Goal: Information Seeking & Learning: Learn about a topic

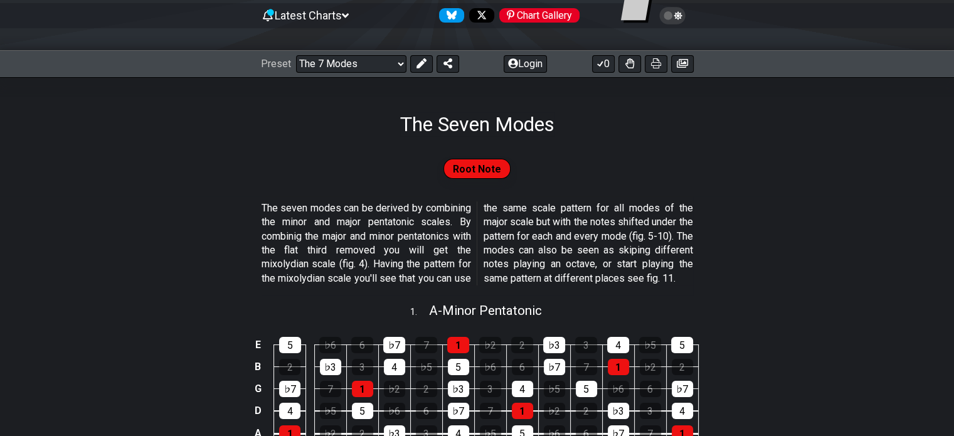
scroll to position [125, 0]
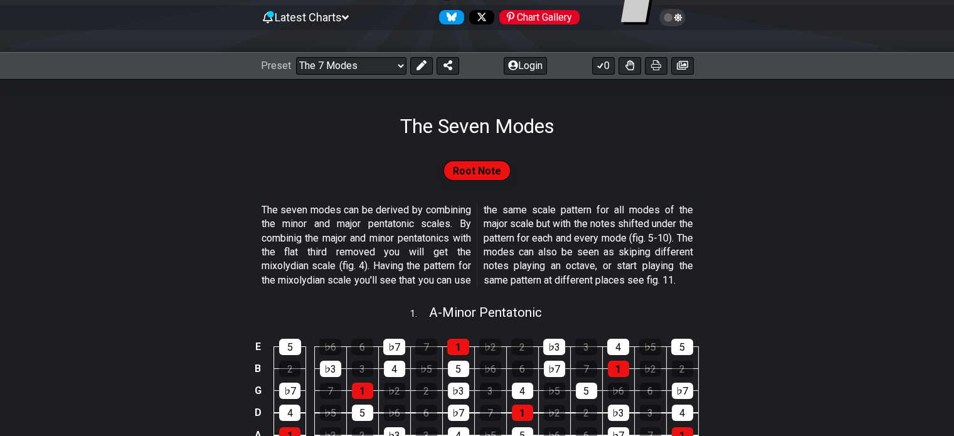
click at [469, 169] on span "Root Note" at bounding box center [477, 171] width 48 height 18
click at [364, 55] on div "Preset Welcome to #fretflip! Initial Preset Custom Preset Minor Pentatonic Majo…" at bounding box center [477, 66] width 954 height 28
click at [364, 65] on select "Welcome to #fretflip! Initial Preset Custom Preset Minor Pentatonic Major Penta…" at bounding box center [351, 66] width 110 height 18
click at [296, 57] on select "Welcome to #fretflip! Initial Preset Custom Preset Minor Pentatonic Major Penta…" at bounding box center [351, 66] width 110 height 18
select select "/guitar-scales"
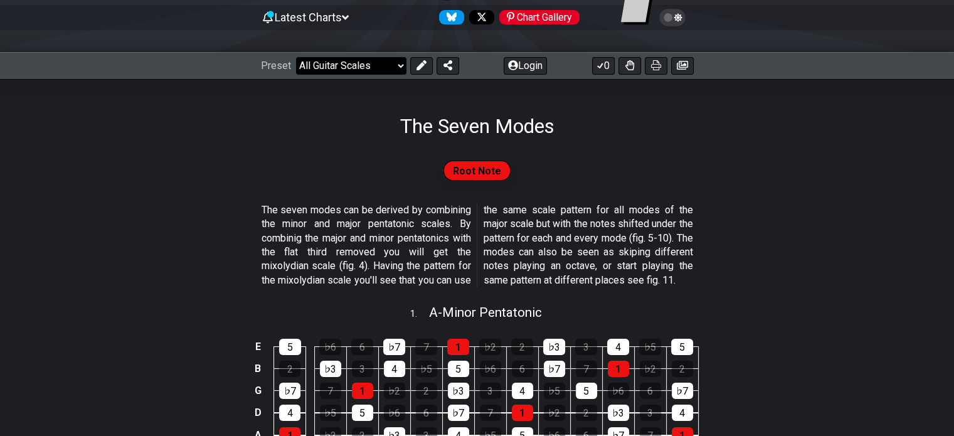
select select "C"
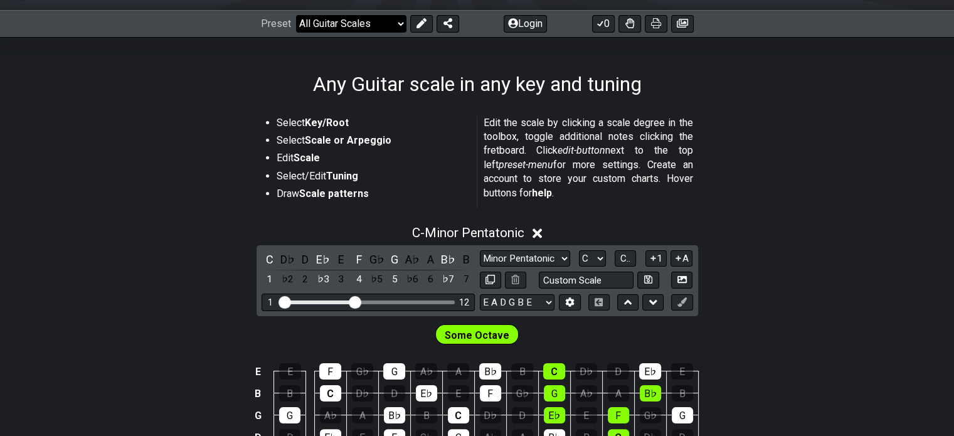
scroll to position [125, 0]
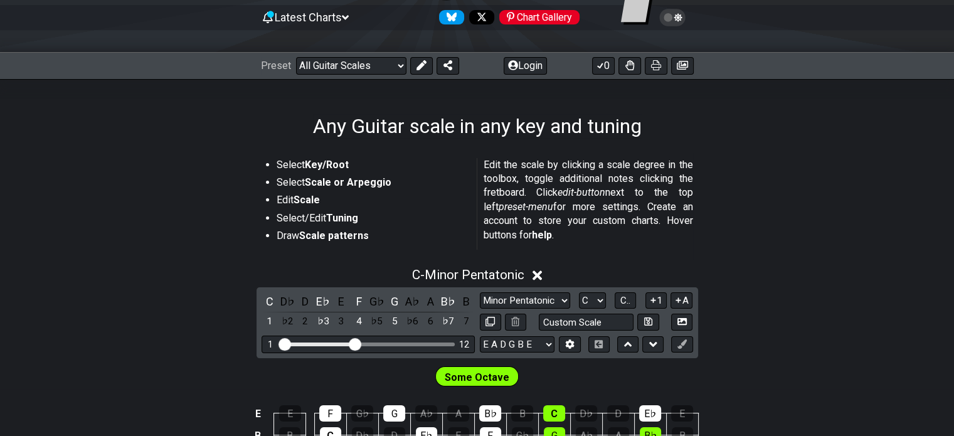
click at [542, 273] on icon at bounding box center [536, 275] width 9 height 9
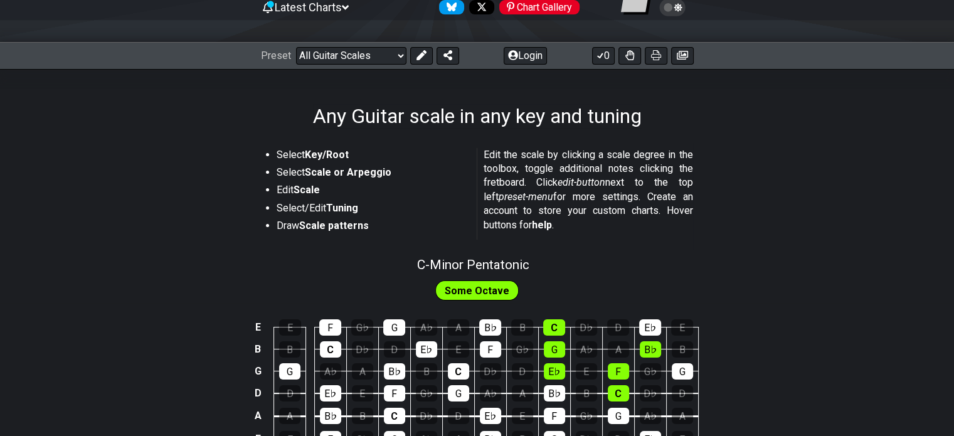
scroll to position [125, 0]
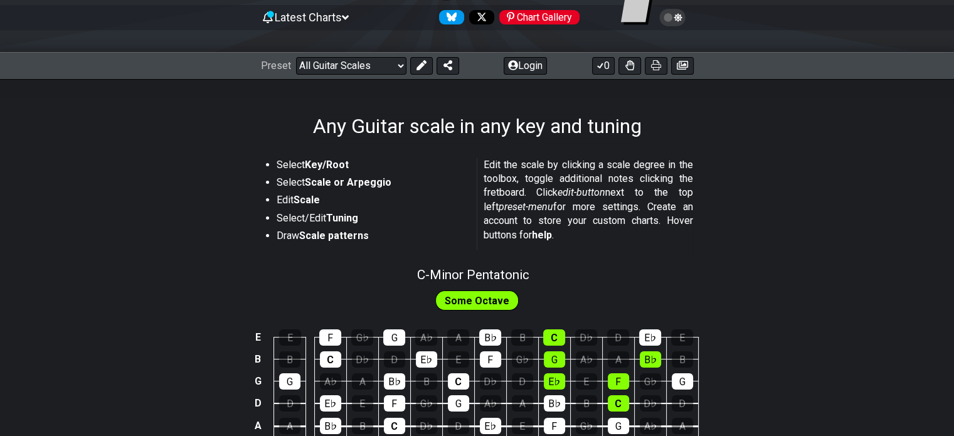
click at [509, 304] on div "Some Octave" at bounding box center [477, 300] width 84 height 20
click at [502, 278] on span "C - Minor Pentatonic" at bounding box center [473, 274] width 112 height 15
select select "C"
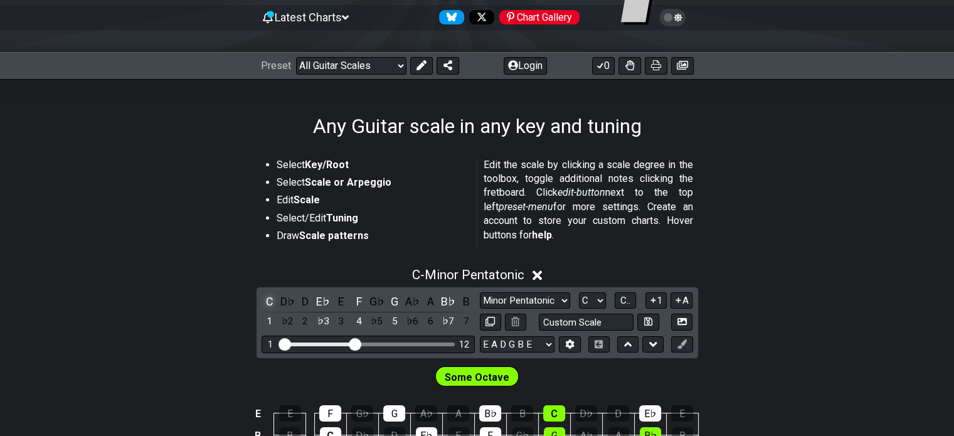
click at [267, 297] on div "C" at bounding box center [270, 301] width 16 height 17
click at [518, 304] on select "Minor Pentatonic Root Minor Pentatonic Major Pentatonic Minor Blues Major Blues…" at bounding box center [525, 300] width 90 height 17
click at [480, 292] on select "Minor Pentatonic Root Minor Pentatonic Major Pentatonic Minor Blues Major Blues…" at bounding box center [525, 300] width 90 height 17
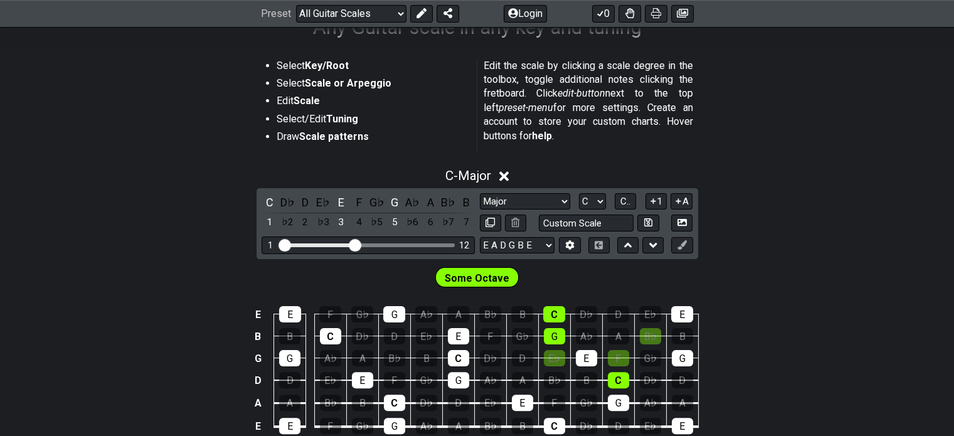
scroll to position [251, 0]
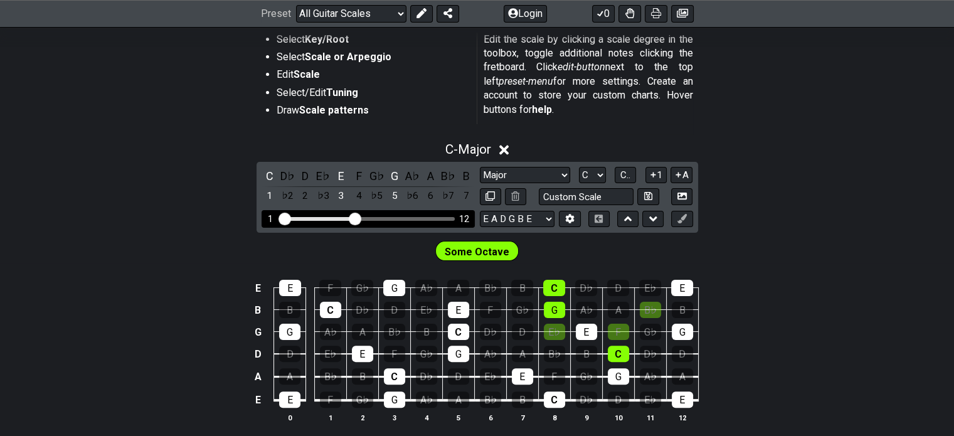
drag, startPoint x: 371, startPoint y: 212, endPoint x: 455, endPoint y: 218, distance: 84.9
click at [455, 218] on div "1 12" at bounding box center [368, 218] width 213 height 17
click at [448, 218] on div "Visible fret range" at bounding box center [368, 219] width 174 height 4
drag, startPoint x: 345, startPoint y: 216, endPoint x: 412, endPoint y: 220, distance: 67.2
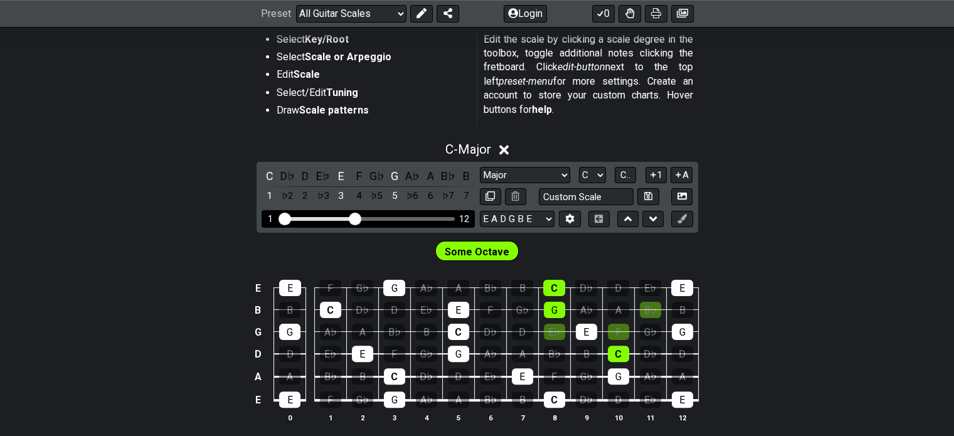
click at [374, 215] on div "1 12" at bounding box center [368, 218] width 213 height 17
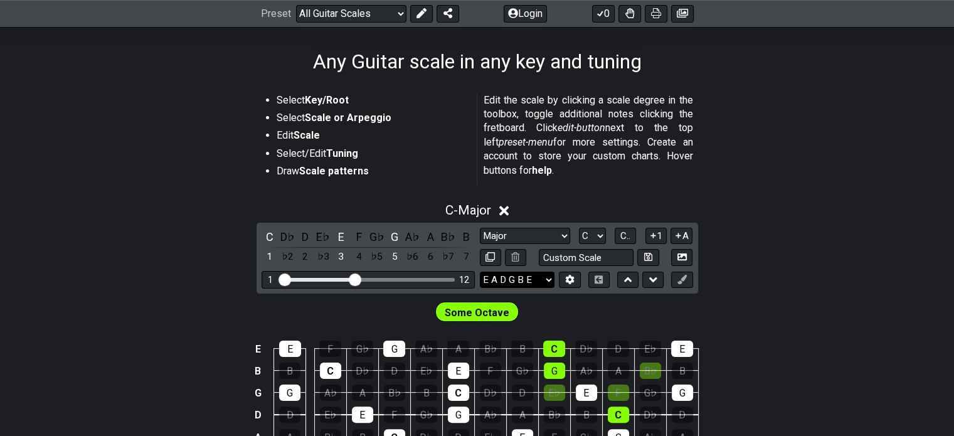
scroll to position [188, 0]
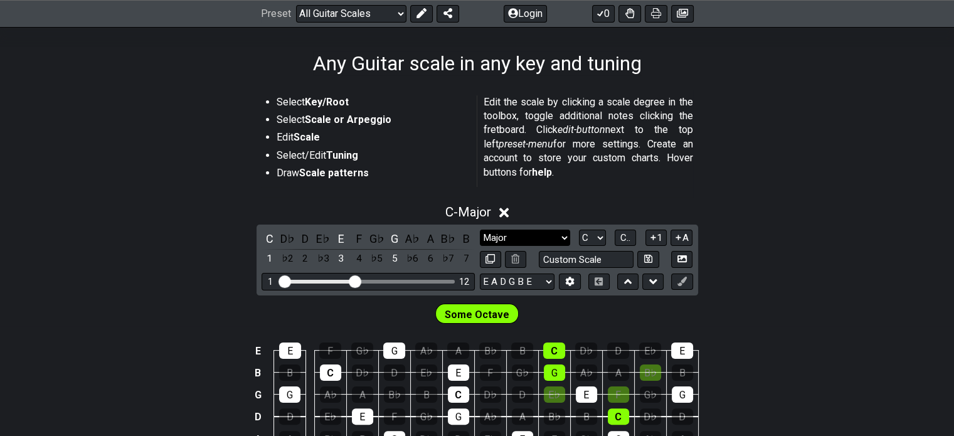
click at [534, 230] on select "Minor Pentatonic Root Minor Pentatonic Major Pentatonic Minor Blues Major Blues…" at bounding box center [525, 238] width 90 height 17
click at [480, 230] on select "Minor Pentatonic Root Minor Pentatonic Major Pentatonic Minor Blues Major Blues…" at bounding box center [525, 238] width 90 height 17
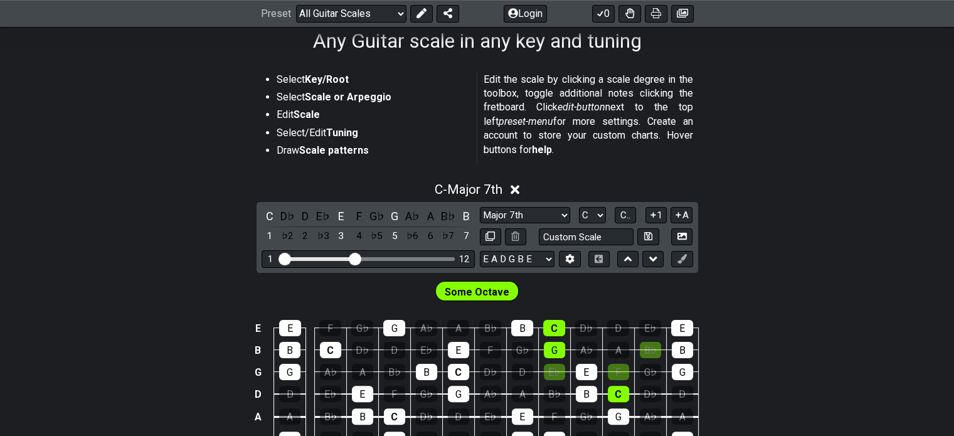
scroll to position [251, 0]
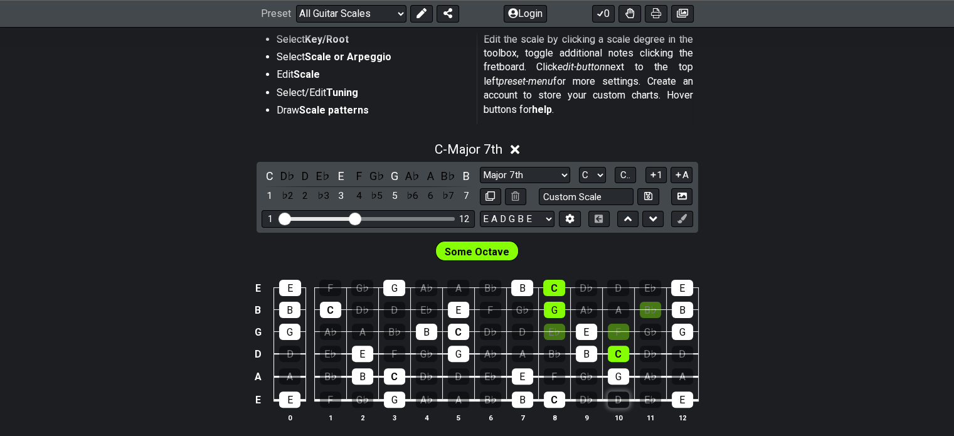
click at [626, 403] on div "D" at bounding box center [618, 399] width 21 height 16
click at [300, 171] on div "D" at bounding box center [305, 175] width 16 height 17
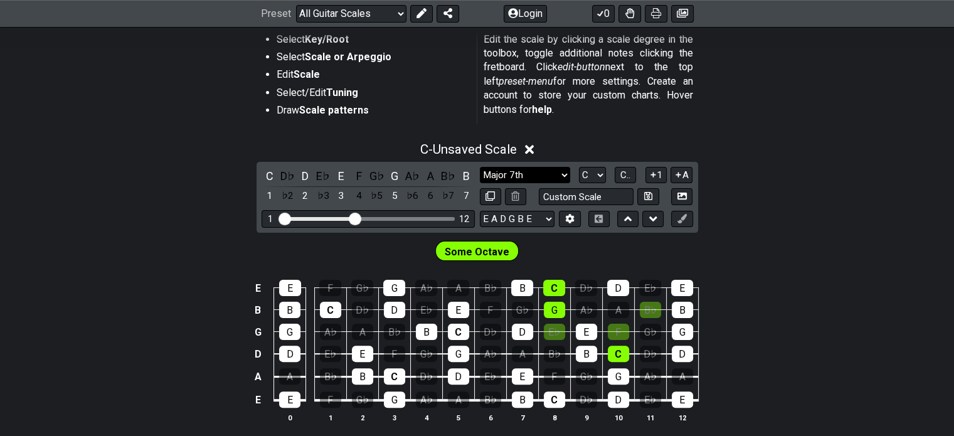
click at [529, 174] on select "Minor Pentatonic Root Minor Pentatonic Major Pentatonic Minor Blues Major Blues…" at bounding box center [525, 175] width 90 height 17
click at [480, 167] on select "Minor Pentatonic Root Minor Pentatonic Major Pentatonic Minor Blues Major Blues…" at bounding box center [525, 175] width 90 height 17
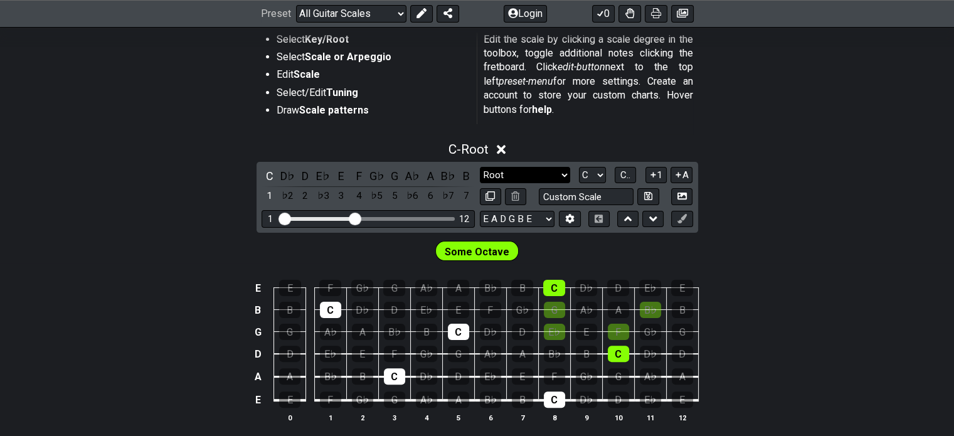
click at [522, 177] on select "Minor Pentatonic Root Minor Pentatonic Major Pentatonic Minor Blues Major Blues…" at bounding box center [525, 175] width 90 height 17
select select "Major / [PERSON_NAME]"
click at [480, 167] on select "Minor Pentatonic Root Minor Pentatonic Major Pentatonic Minor Blues Major Blues…" at bounding box center [525, 175] width 90 height 17
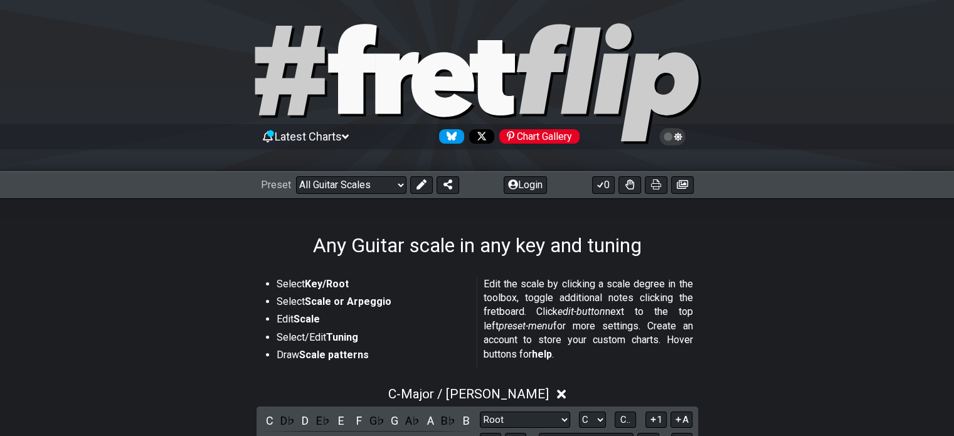
scroll to position [0, 0]
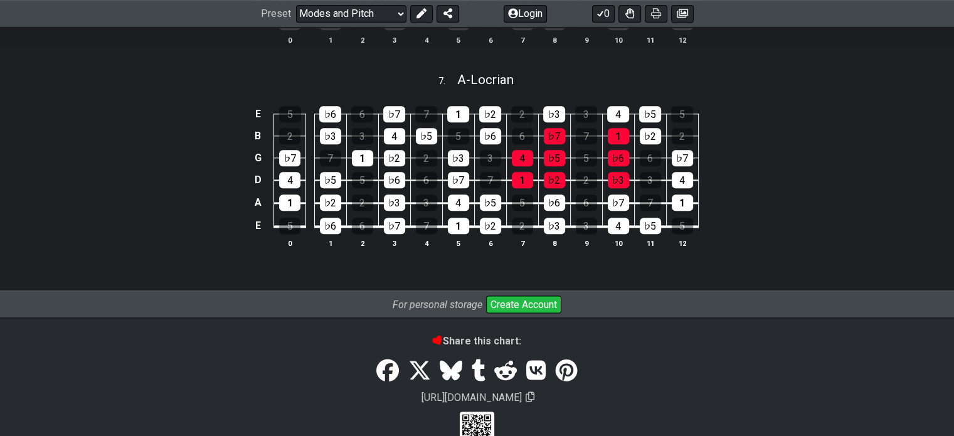
scroll to position [1570, 0]
